Goal: Find specific page/section: Find specific page/section

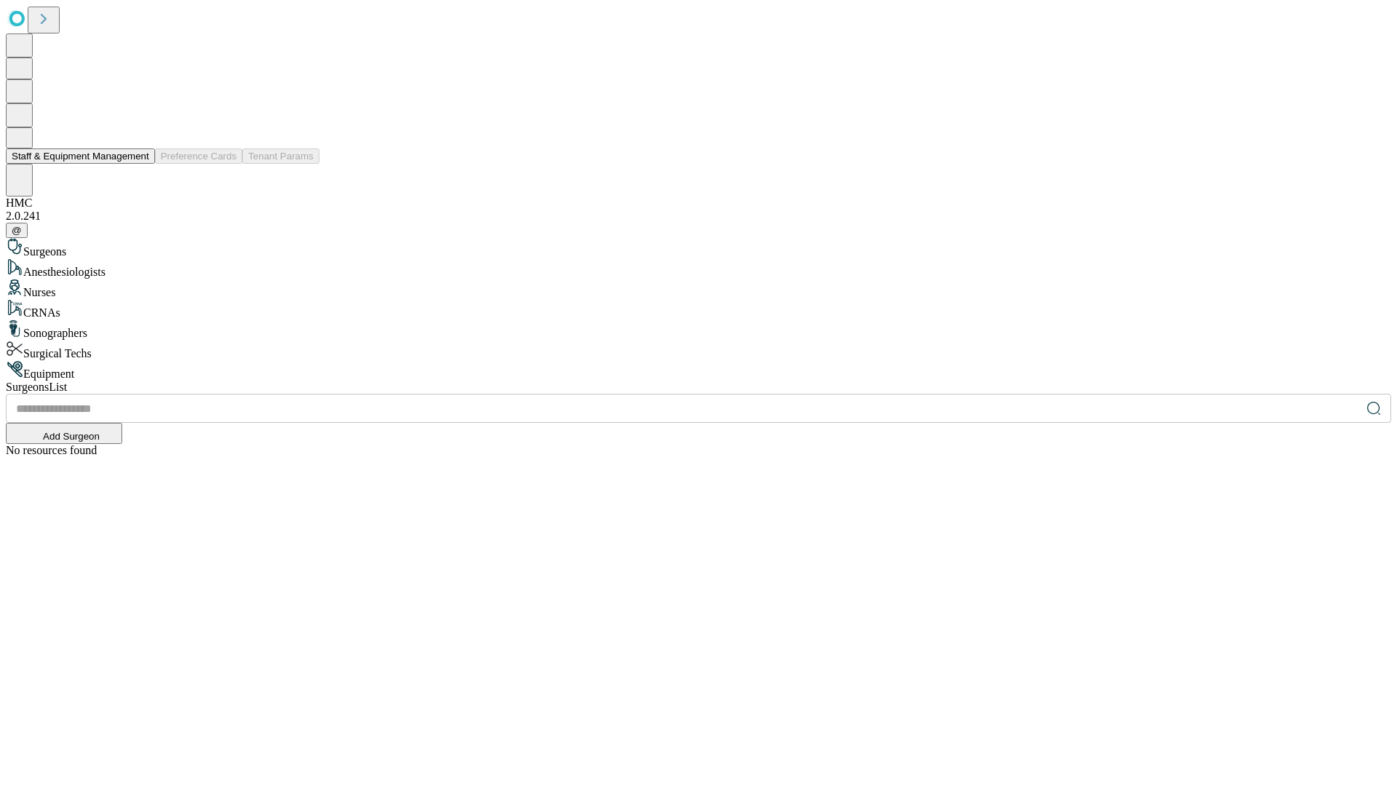
click at [139, 164] on button "Staff & Equipment Management" at bounding box center [80, 155] width 149 height 15
